Goal: Information Seeking & Learning: Learn about a topic

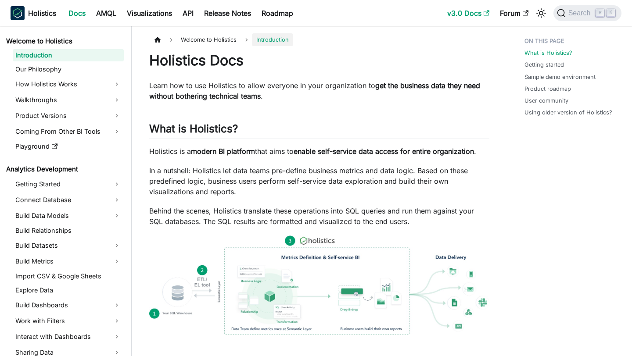
click at [486, 12] on use "Main" at bounding box center [486, 12] width 6 height 5
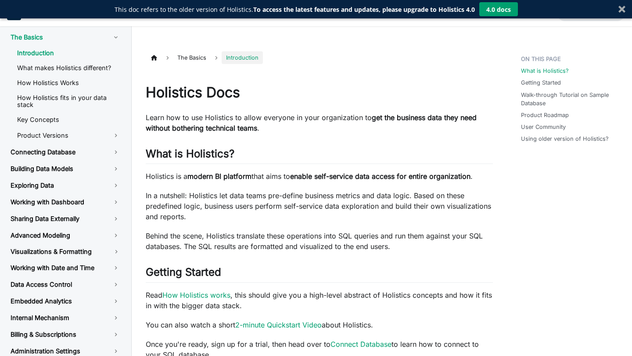
scroll to position [19, 0]
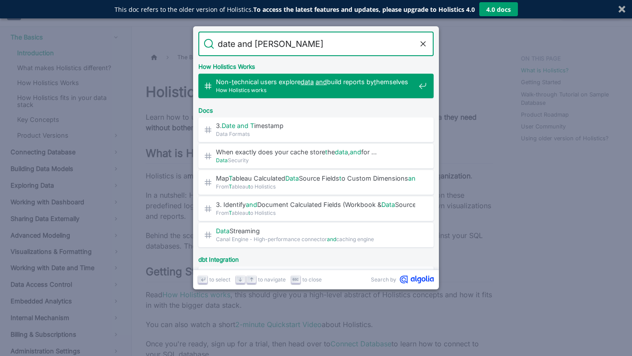
type input "date and time"
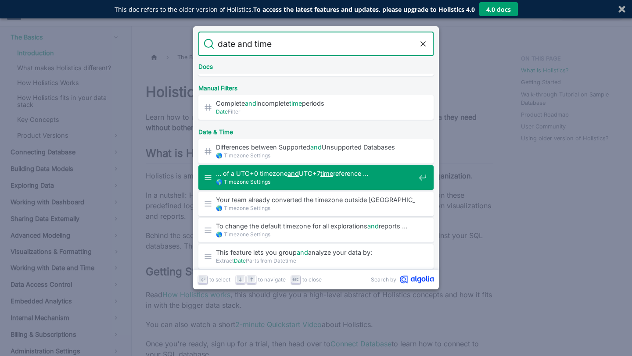
scroll to position [29, 0]
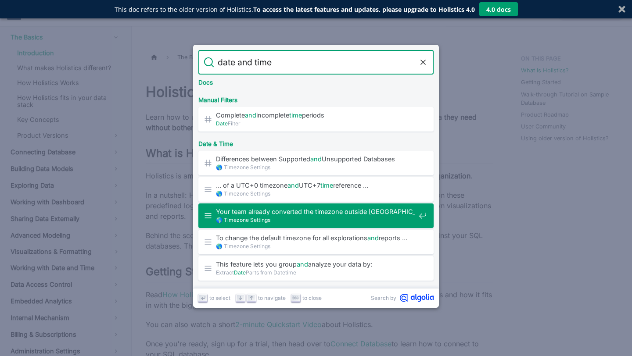
click at [279, 214] on span "Your team already converted the timezone outside Holistics and asked …" at bounding box center [315, 212] width 199 height 8
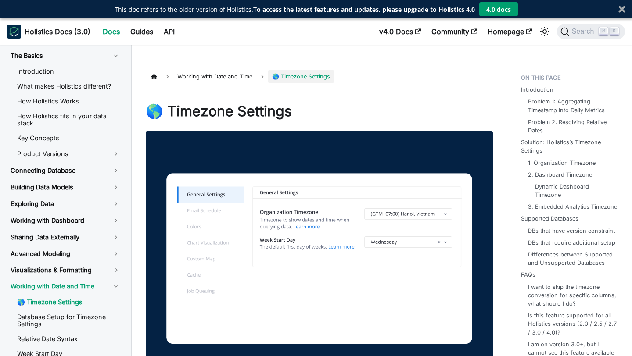
click at [335, 107] on h1 "🌎 Timezone Settings" at bounding box center [319, 112] width 347 height 18
